Goal: Task Accomplishment & Management: Manage account settings

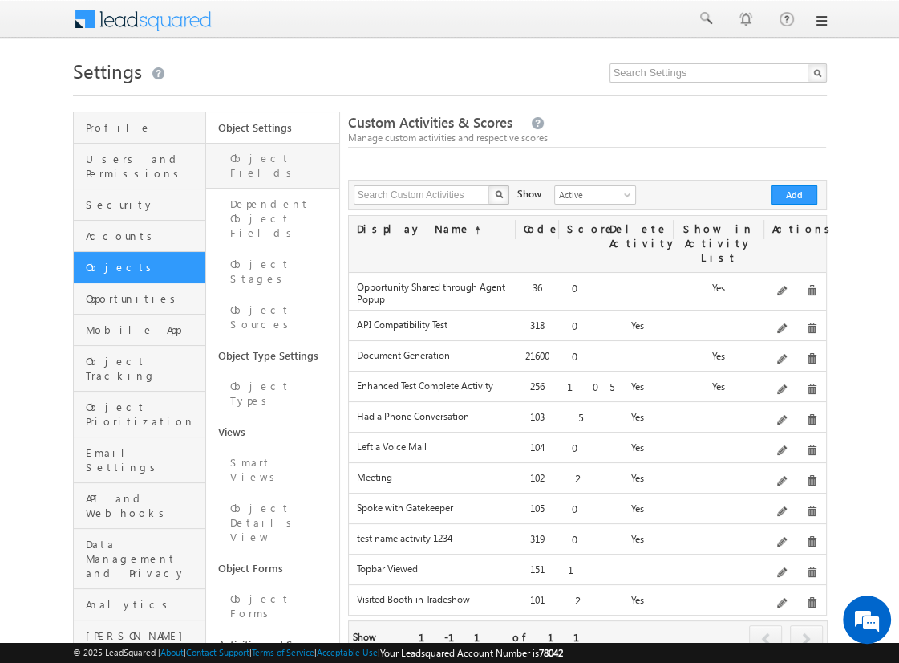
click at [263, 161] on link "Object Fields" at bounding box center [272, 166] width 133 height 46
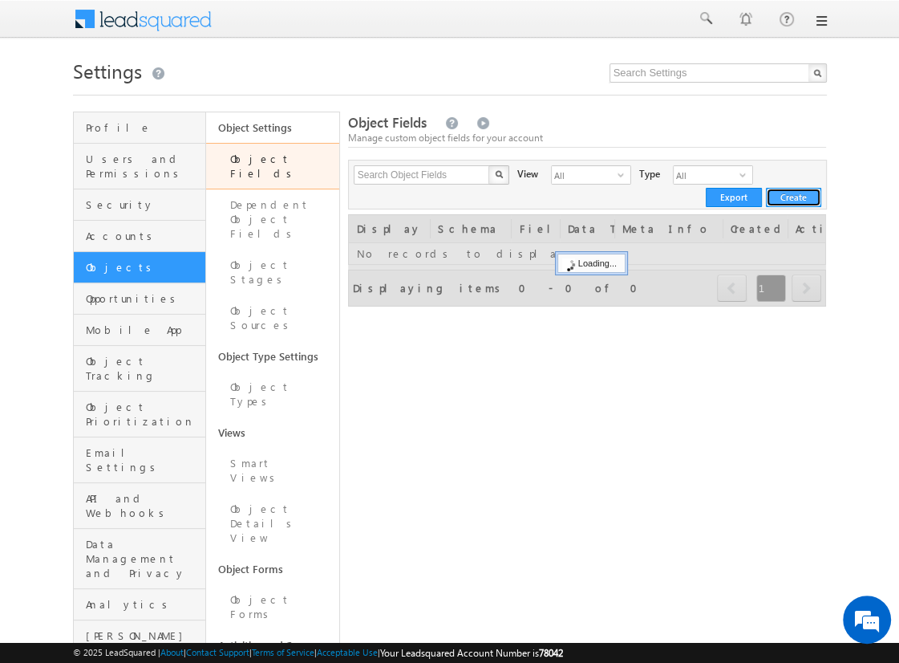
click at [787, 200] on button "Create" at bounding box center [793, 197] width 55 height 19
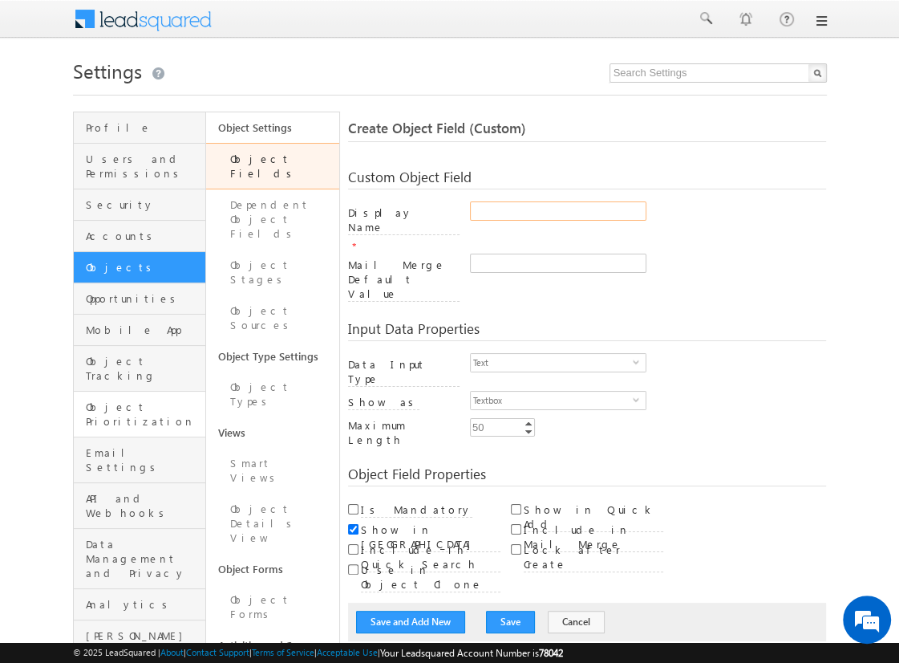
type input "asdr_test"
checkbox input "true"
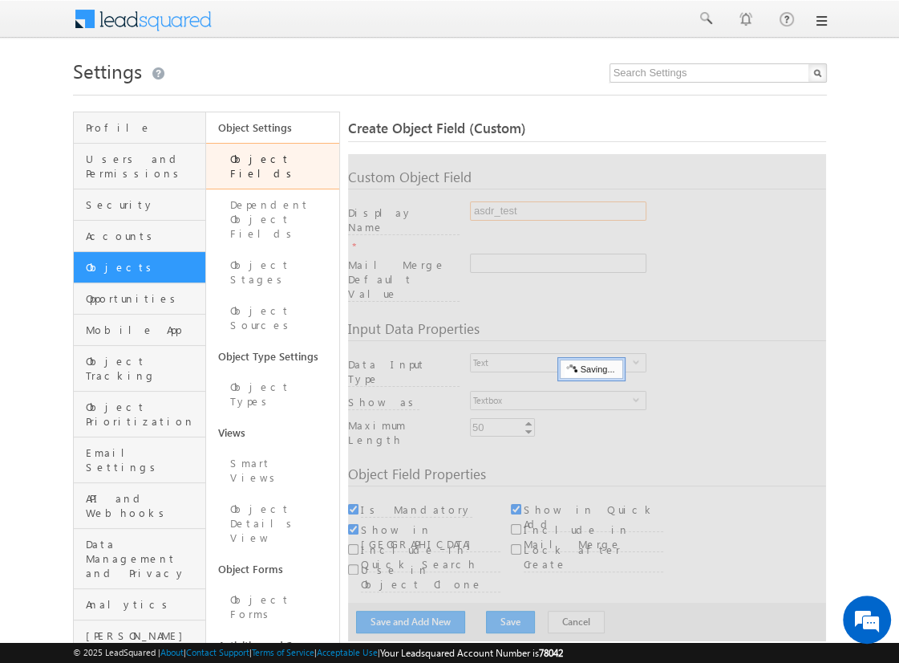
type input "asdr_test"
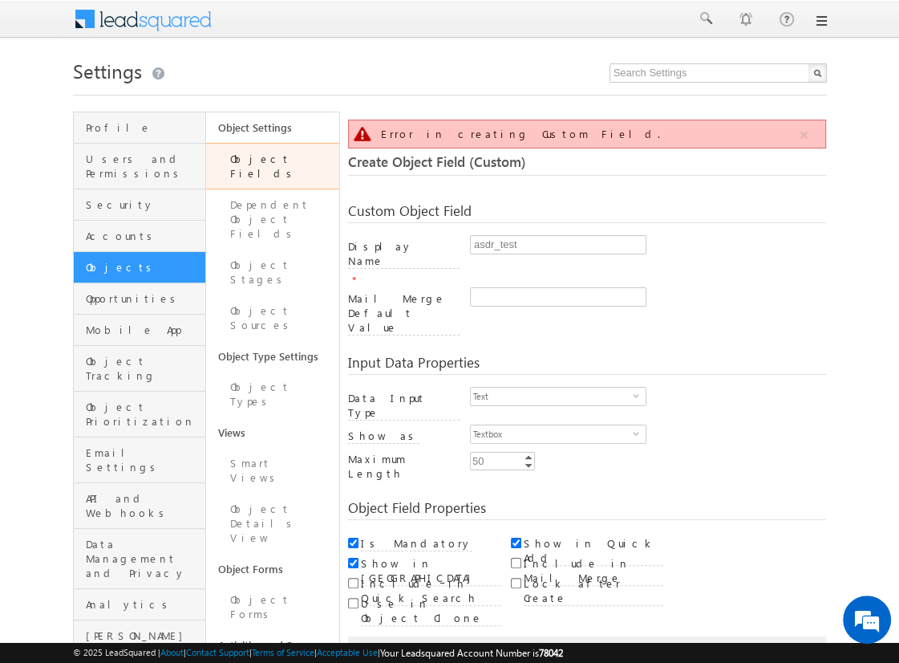
scroll to position [120, 0]
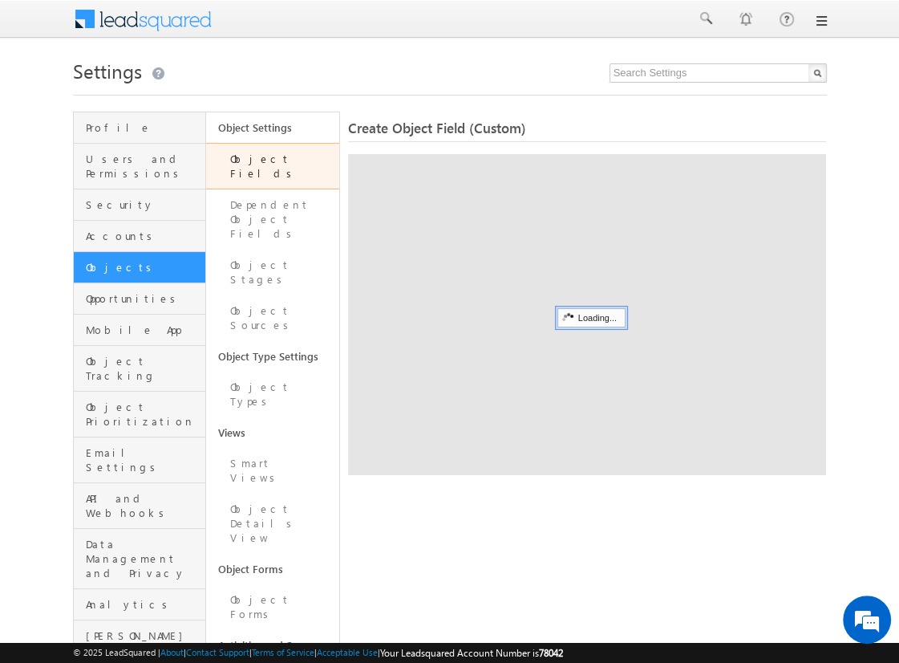
click at [442, 127] on span "Create Object Field (Custom)" at bounding box center [437, 128] width 178 height 18
click at [517, 132] on span "Create Object Field (Custom)" at bounding box center [437, 128] width 178 height 18
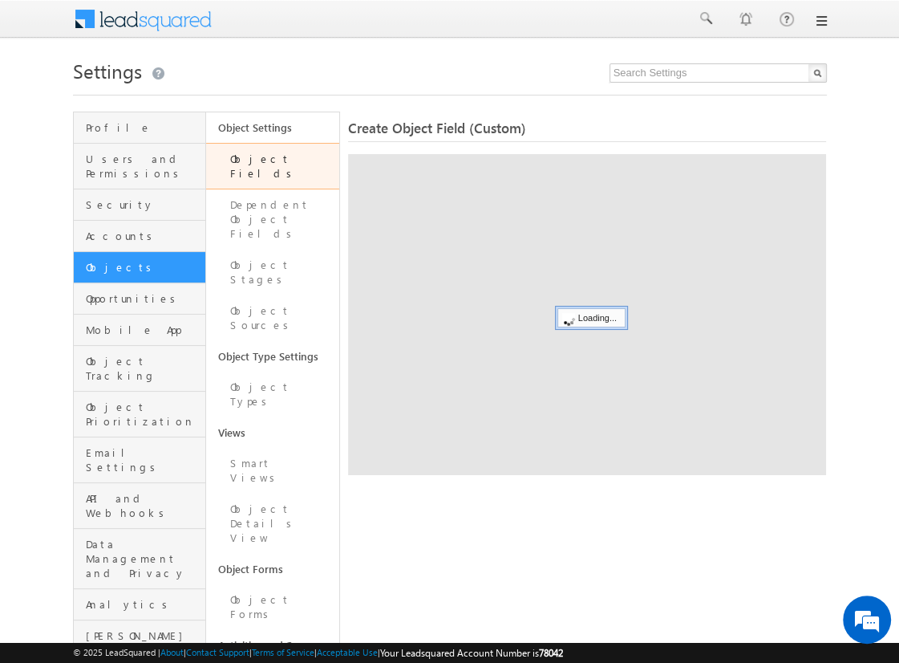
click at [483, 134] on span "Create Object Field (Custom)" at bounding box center [437, 128] width 178 height 18
click at [426, 134] on span "Create Object Field (Custom)" at bounding box center [437, 128] width 178 height 18
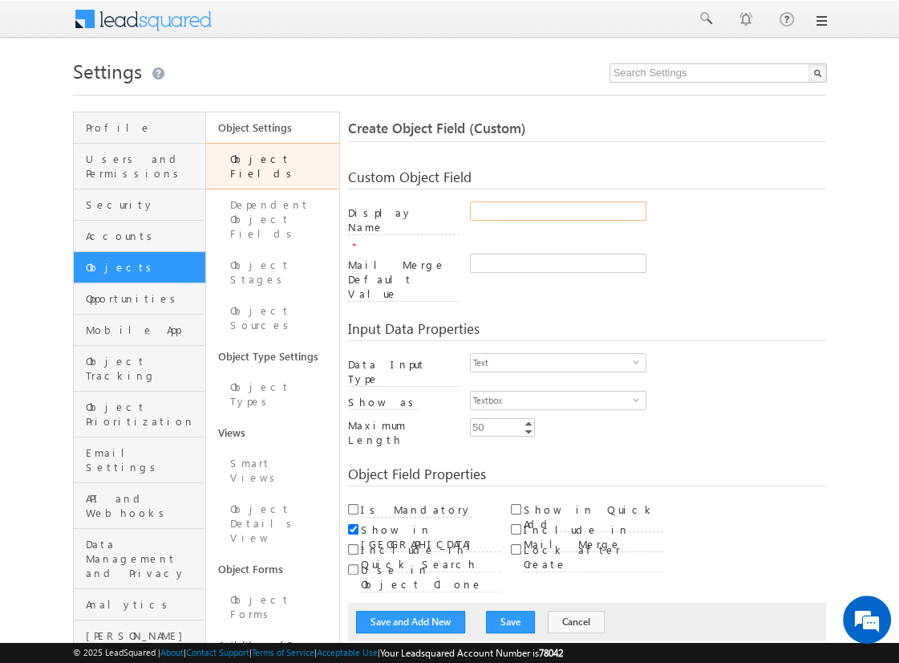
type input "23345_test_test"
checkbox input "true"
type input "Core Activity Scores"
click at [518, 306] on div "Input Data Properties Data Input Type Text select 0 Number Type Integer select …" at bounding box center [587, 378] width 479 height 145
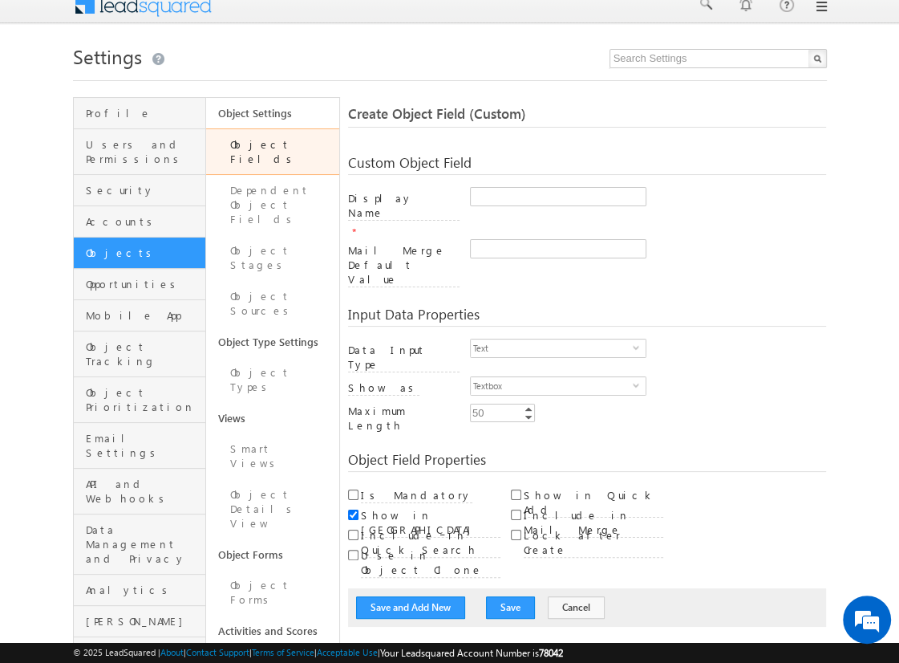
scroll to position [16, 0]
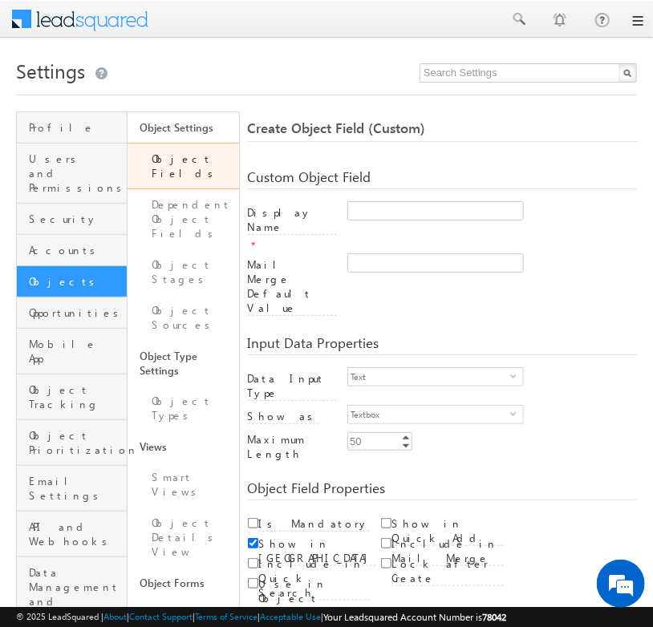
click at [436, 614] on div "© 2025 LeadSquared | About | Contact Support | Terms of Service | Acceptable Us…" at bounding box center [326, 617] width 653 height 20
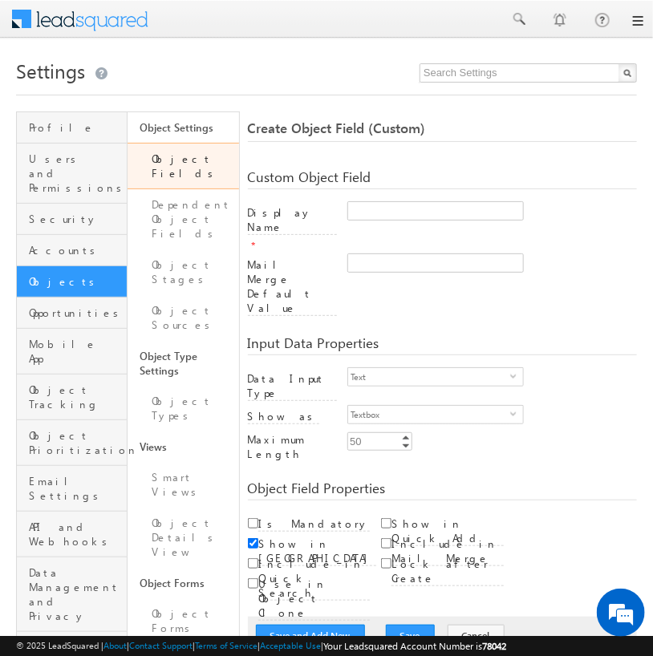
click at [558, 513] on div "Read Only Is Mandatory Show in [GEOGRAPHIC_DATA] Include in Quick Search" at bounding box center [442, 553] width 389 height 80
click at [582, 405] on div "Textbox select 0" at bounding box center [492, 418] width 290 height 27
